Goal: Transaction & Acquisition: Purchase product/service

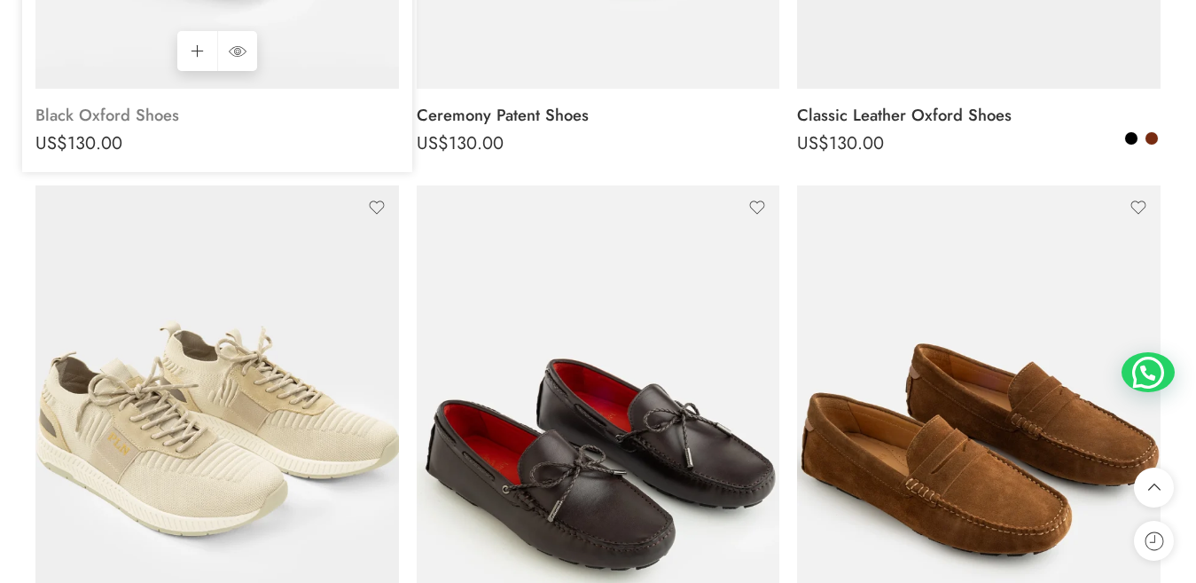
drag, startPoint x: 594, startPoint y: 111, endPoint x: 380, endPoint y: 124, distance: 214.2
drag, startPoint x: 11, startPoint y: 122, endPoint x: 190, endPoint y: 85, distance: 182.8
click at [190, 71] on link "Add to cart" at bounding box center [197, 51] width 40 height 40
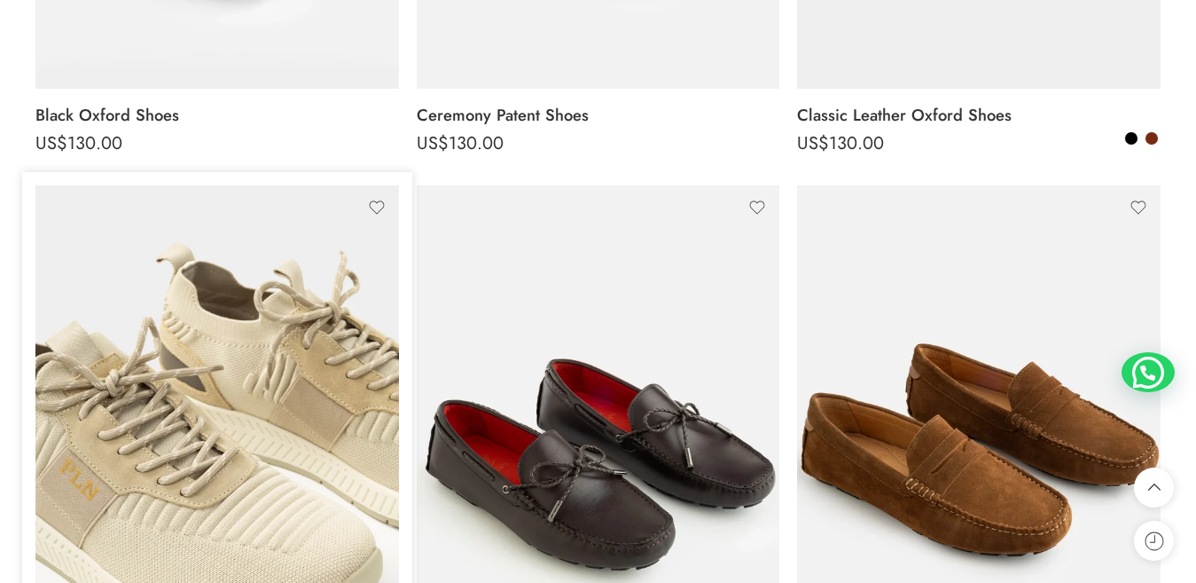
click at [258, 147] on div "Black Oxford Shoes US$ 130.00" at bounding box center [217, 130] width 364 height 83
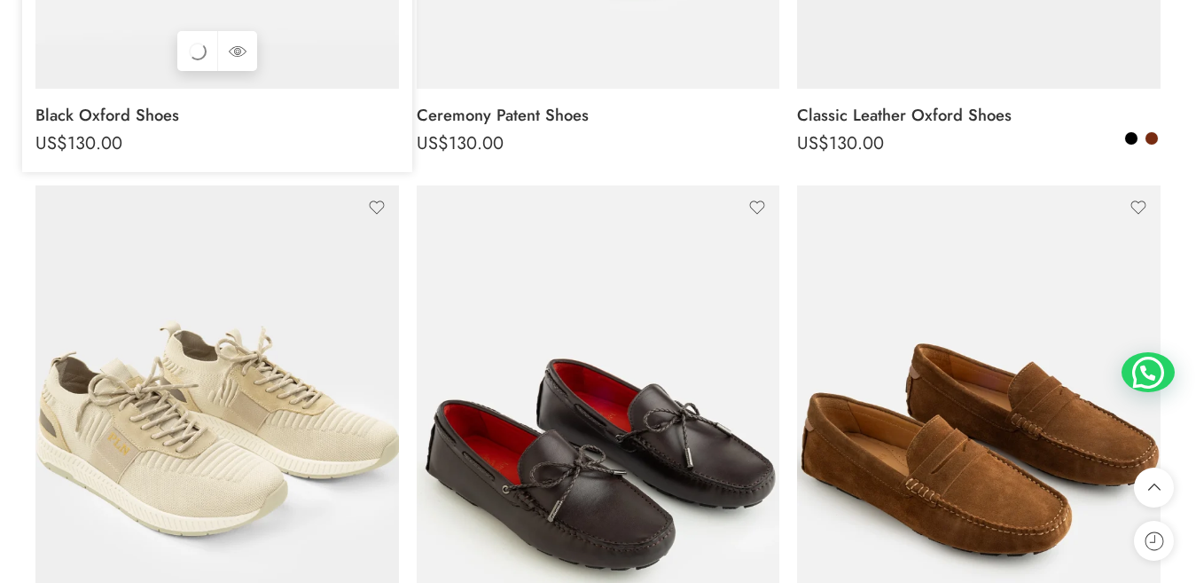
scroll to position [532, 0]
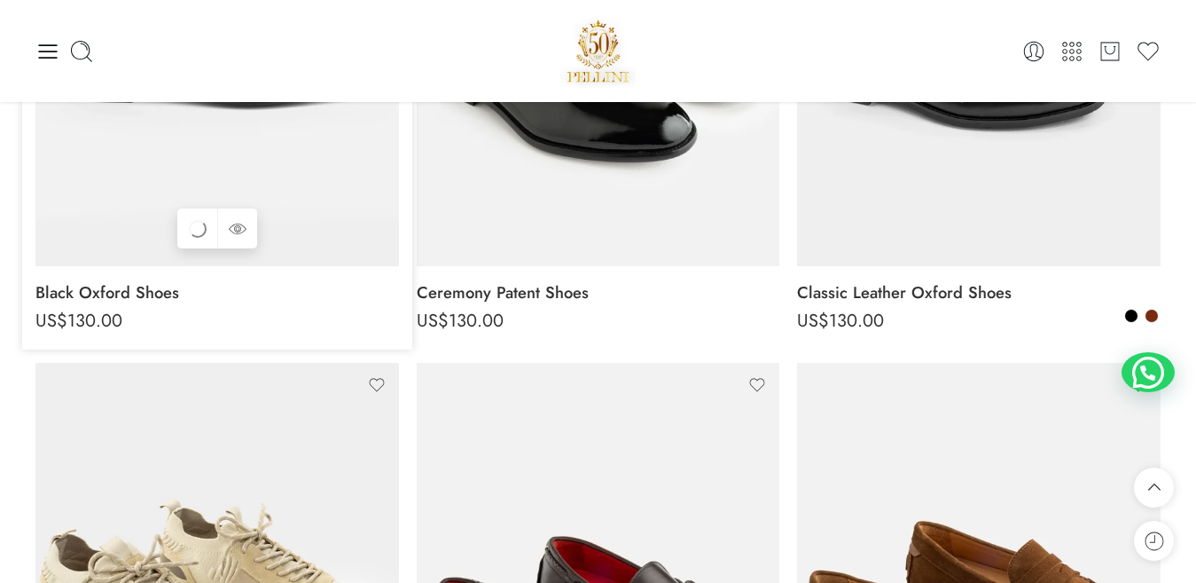
click at [189, 229] on link "Add to cart Add to cart" at bounding box center [197, 228] width 40 height 40
click at [99, 214] on img at bounding box center [217, 24] width 364 height 484
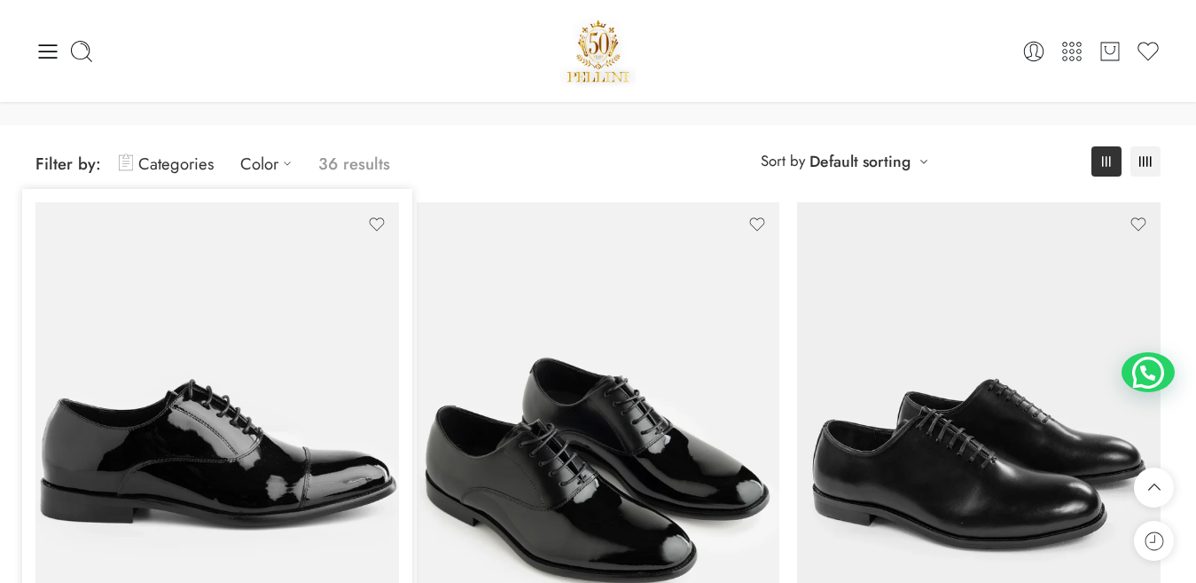
scroll to position [89, 0]
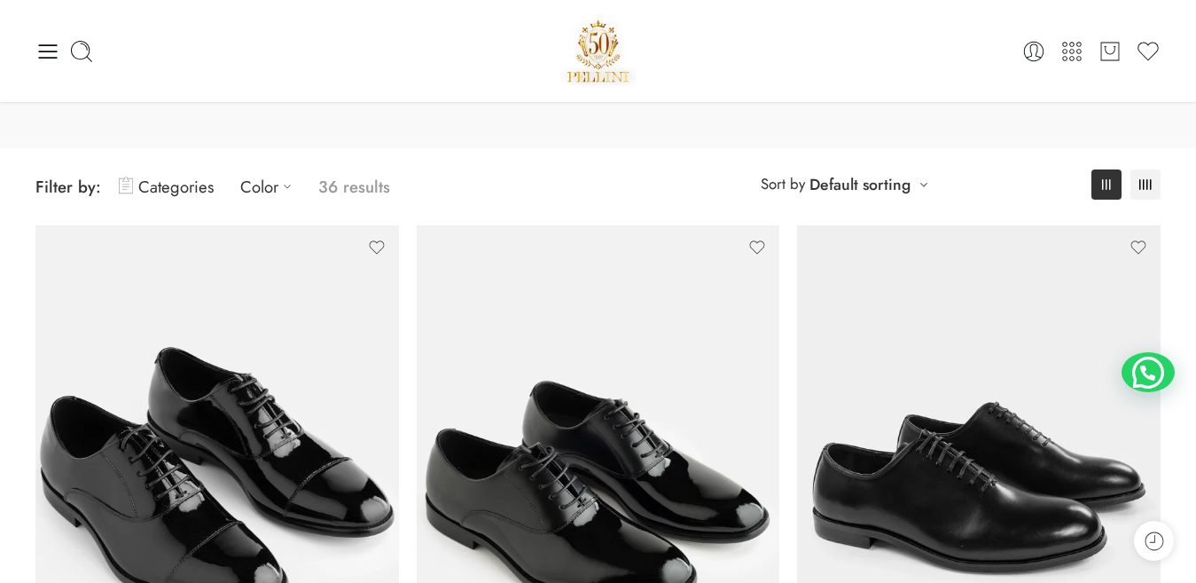
click at [231, 342] on img at bounding box center [217, 467] width 364 height 484
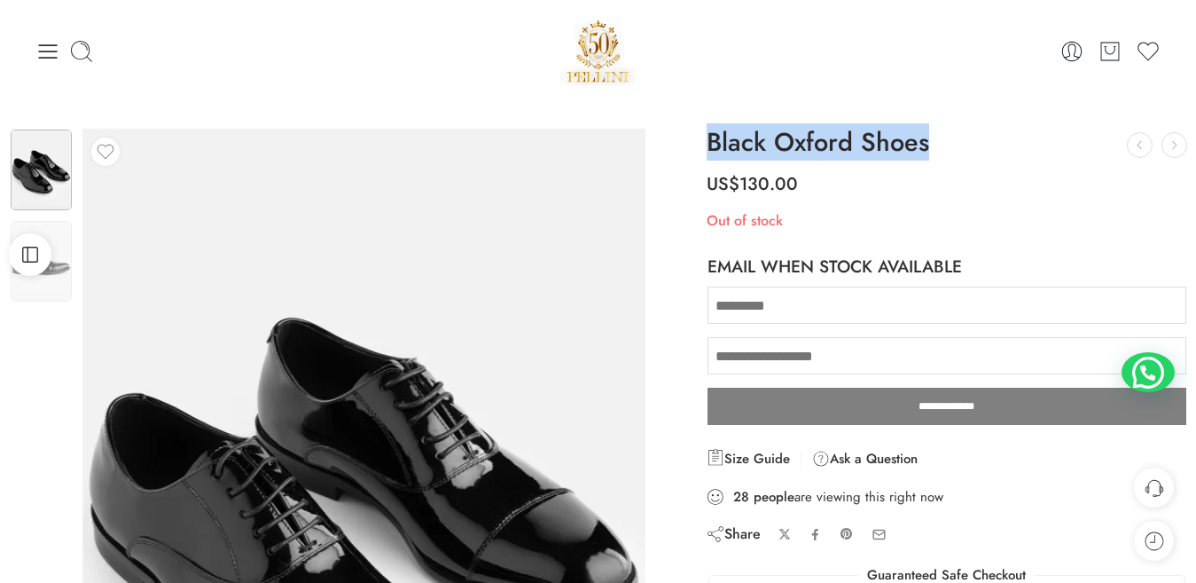
click at [937, 136] on div "Black Oxford Shoes Ceremony Patent Shoes US$ 130.00 LEATHER ZIP SNEAKER US$ 150…" at bounding box center [947, 477] width 498 height 697
click at [902, 157] on h1 "Black Oxford Shoes" at bounding box center [947, 143] width 481 height 28
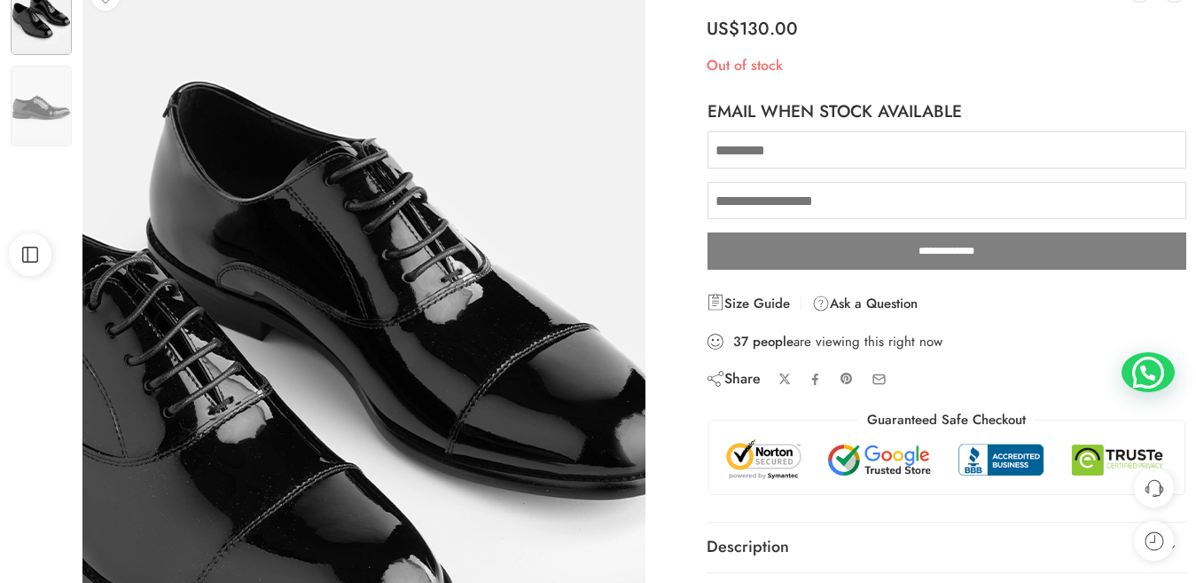
scroll to position [177, 0]
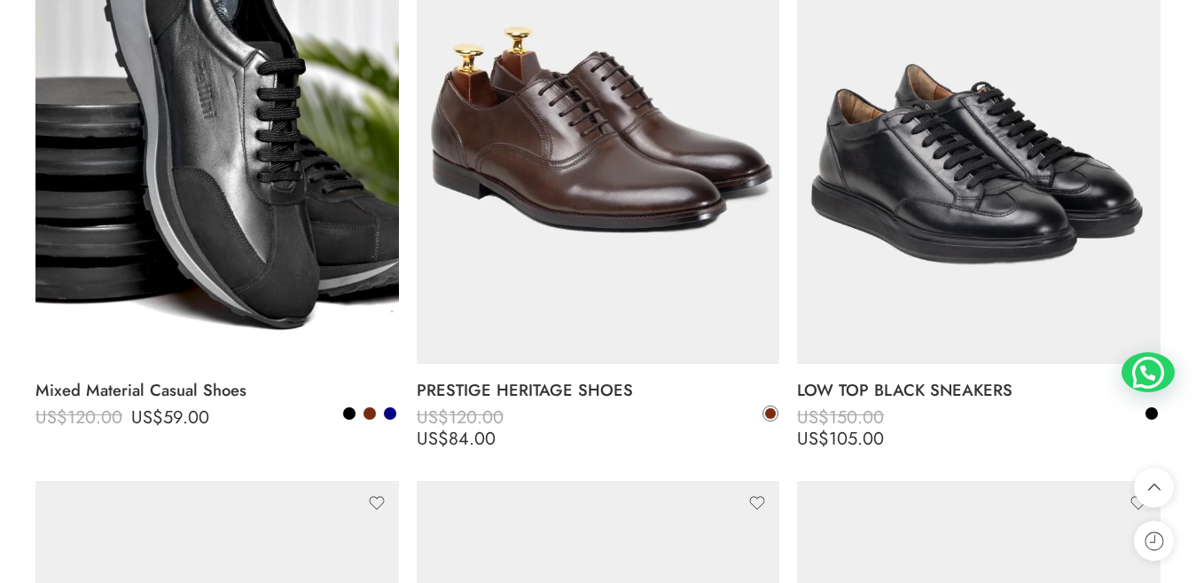
scroll to position [5676, 0]
